Goal: Task Accomplishment & Management: Use online tool/utility

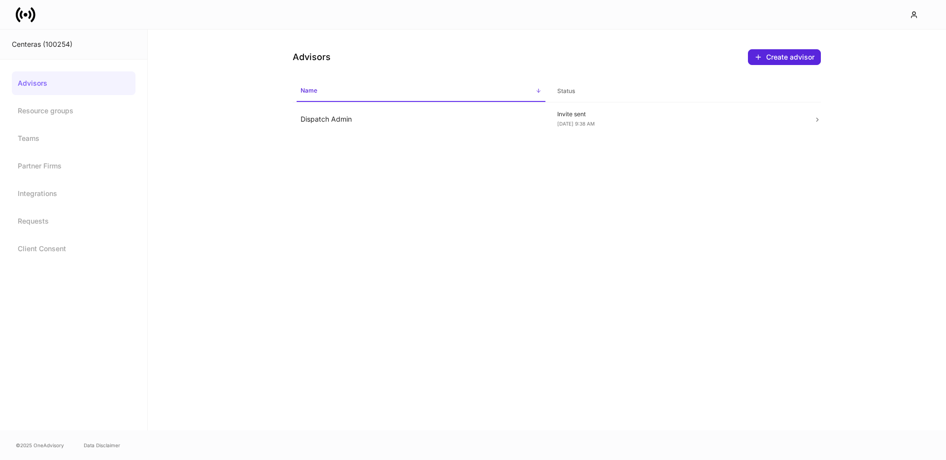
click at [33, 20] on icon at bounding box center [33, 14] width 5 height 15
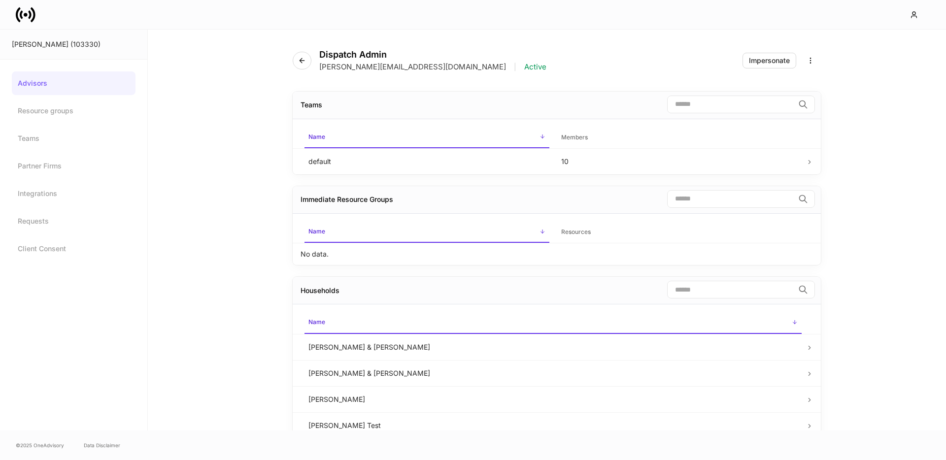
click at [37, 13] on link at bounding box center [30, 15] width 28 height 20
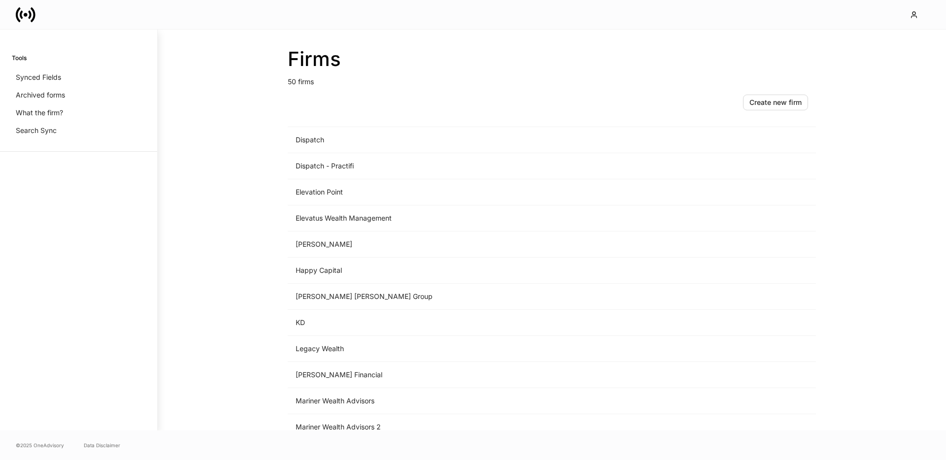
scroll to position [621, 0]
click at [350, 313] on td "Mariner Wealth Advisors" at bounding box center [470, 324] width 365 height 26
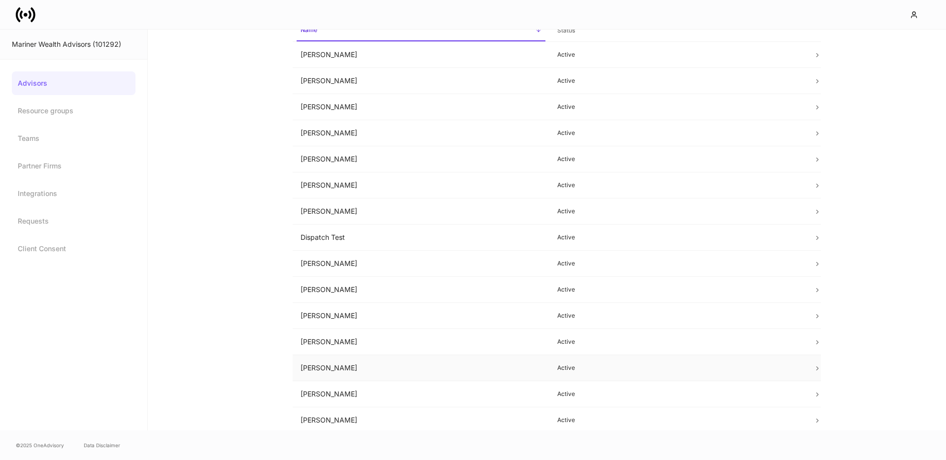
scroll to position [54, 0]
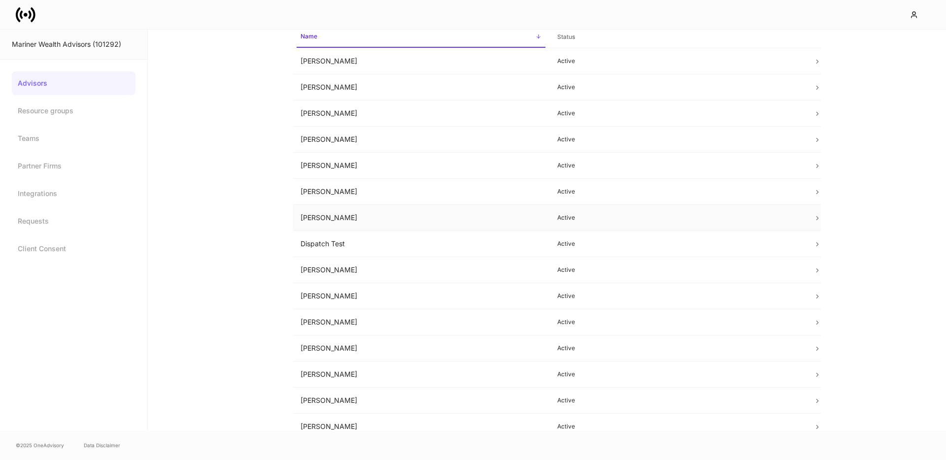
click at [339, 220] on td "[PERSON_NAME]" at bounding box center [421, 218] width 257 height 26
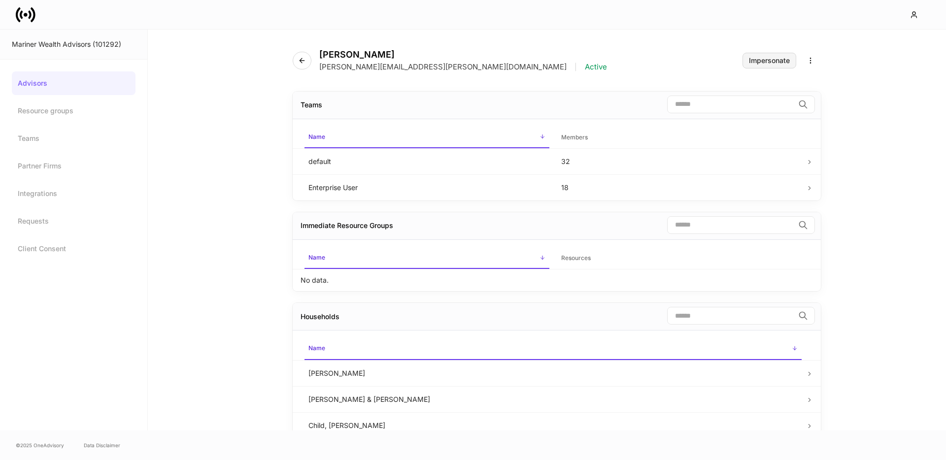
click at [767, 60] on div "Impersonate" at bounding box center [769, 60] width 41 height 7
